Goal: Check status: Check status

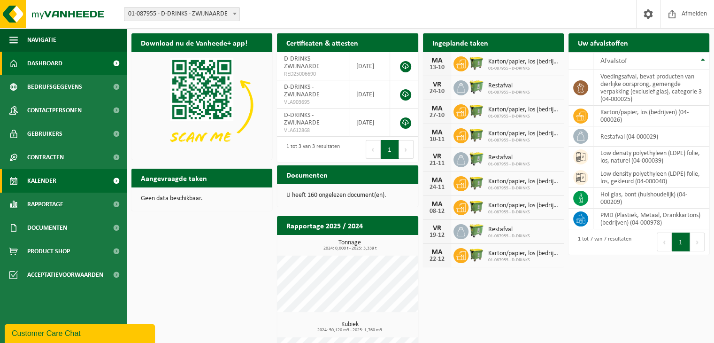
click at [35, 181] on span "Kalender" at bounding box center [41, 180] width 29 height 23
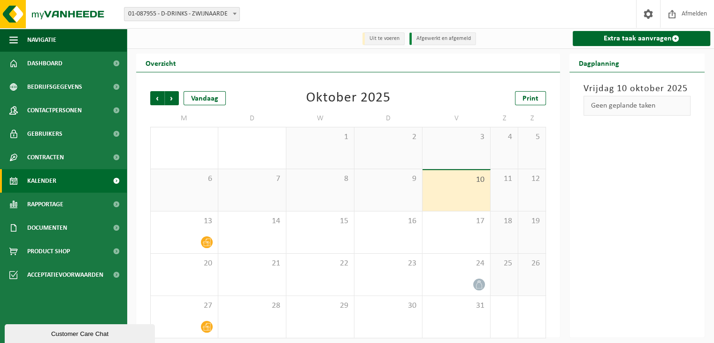
scroll to position [6, 0]
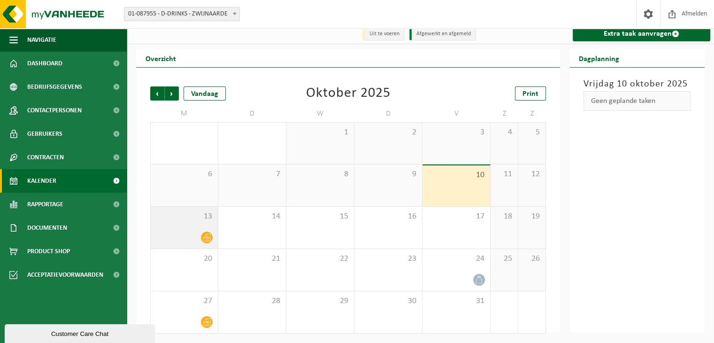
click at [184, 214] on span "13" at bounding box center [184, 216] width 58 height 10
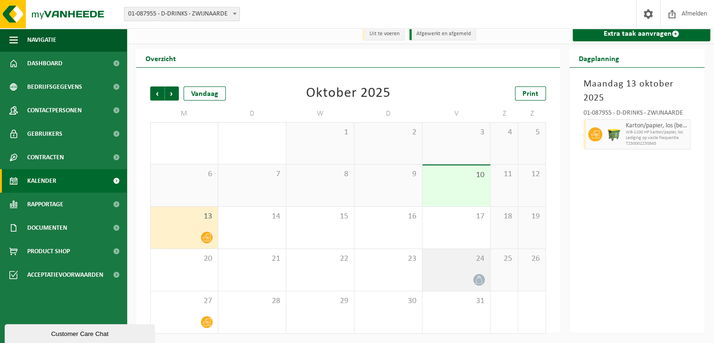
click at [459, 261] on span "24" at bounding box center [456, 259] width 58 height 10
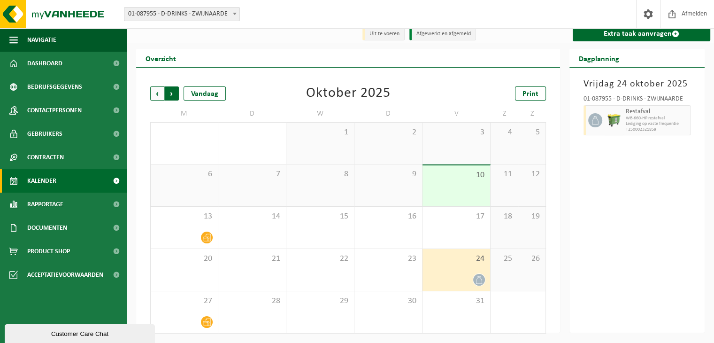
click at [158, 99] on span "Vorige" at bounding box center [157, 93] width 14 height 14
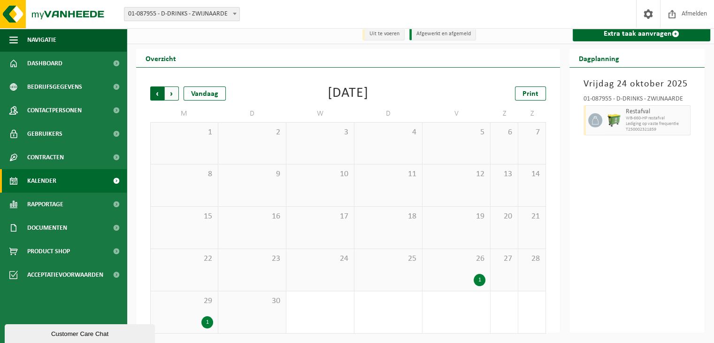
click at [173, 90] on span "Volgende" at bounding box center [172, 93] width 14 height 14
